Goal: Transaction & Acquisition: Purchase product/service

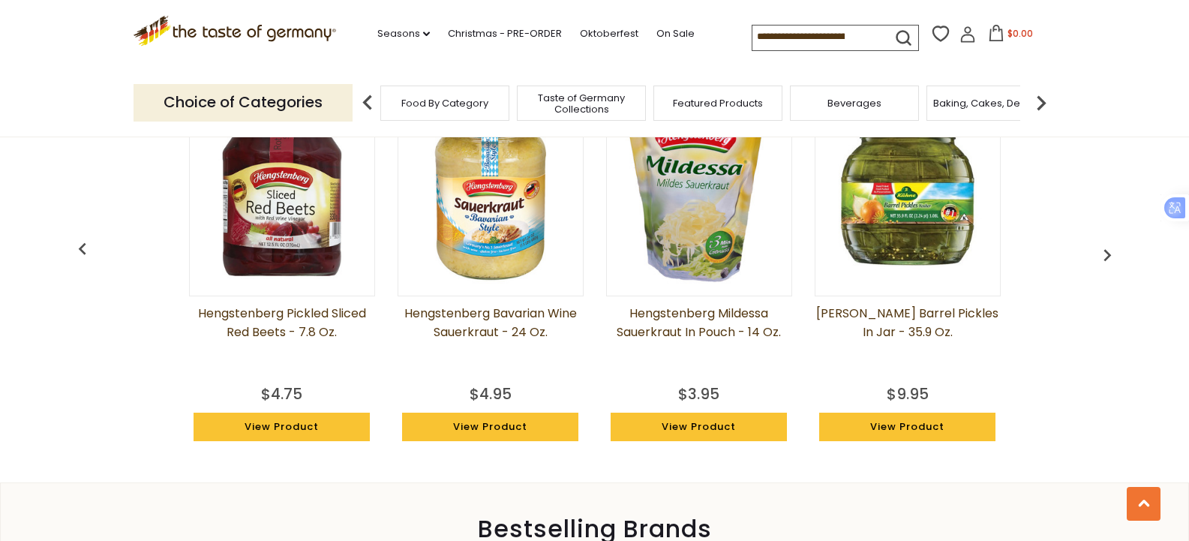
scroll to position [1173, 0]
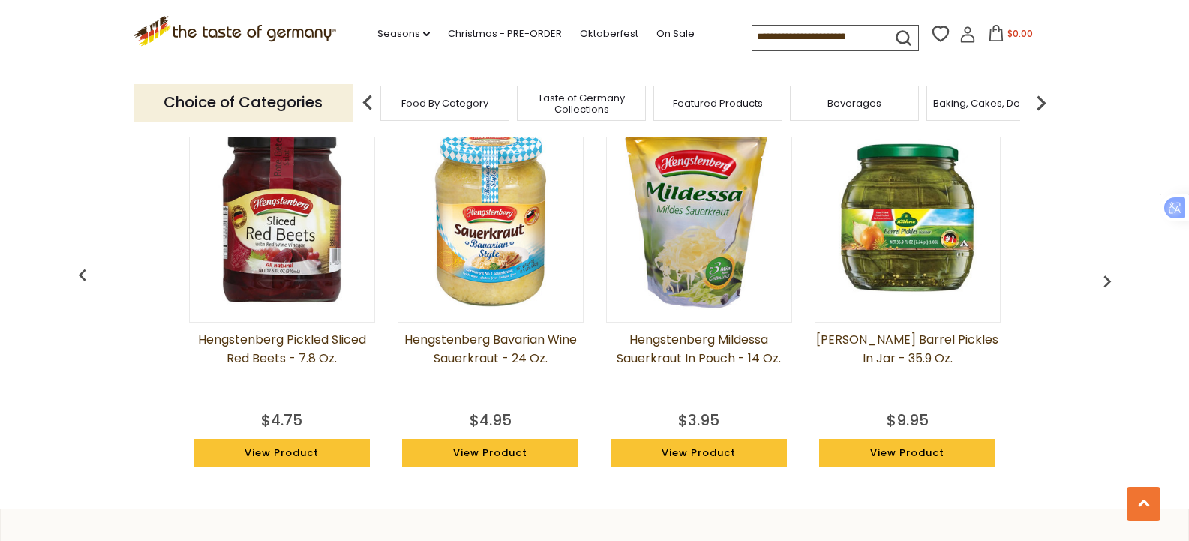
click at [292, 332] on link "Hengstenberg Pickled Sliced Red Beets - 7.8 oz." at bounding box center [282, 367] width 186 height 75
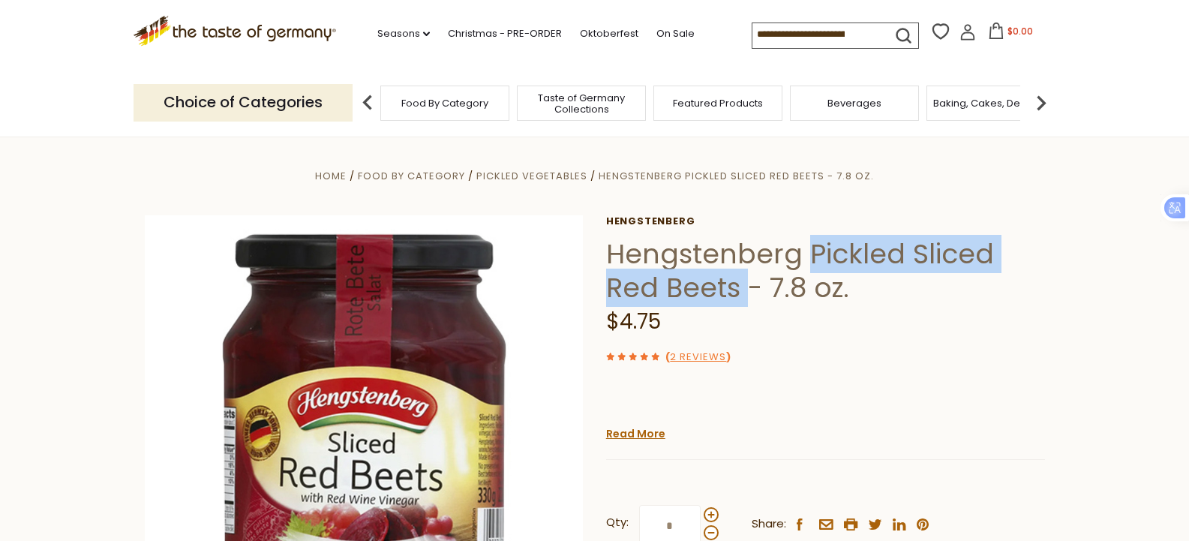
drag, startPoint x: 809, startPoint y: 253, endPoint x: 744, endPoint y: 303, distance: 82.3
click at [744, 303] on h1 "Hengstenberg Pickled Sliced Red Beets - 7.8 oz." at bounding box center [825, 270] width 439 height 67
copy h1 "Pickled Sliced Red Beets"
